Goal: Information Seeking & Learning: Stay updated

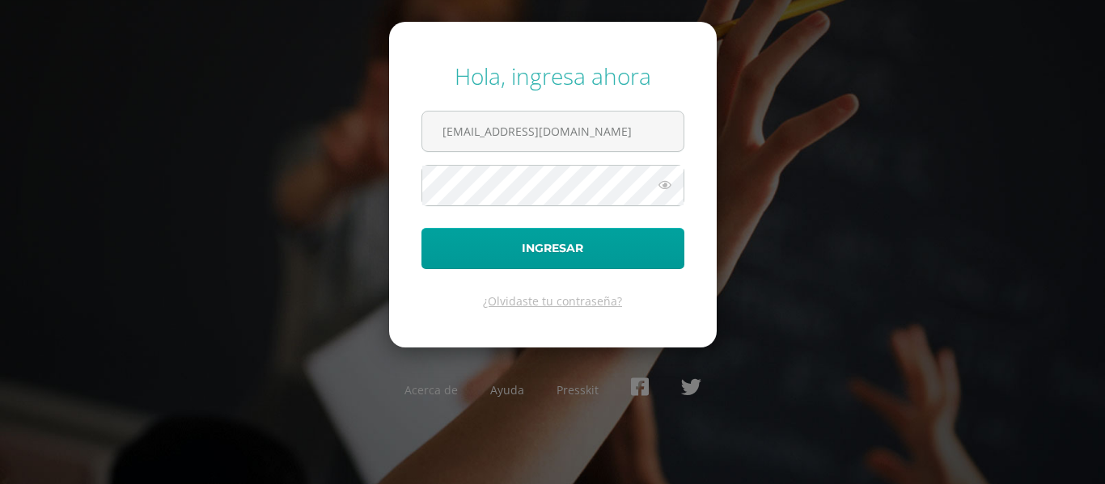
type input "202321@colegioelfaro.edu.gt"
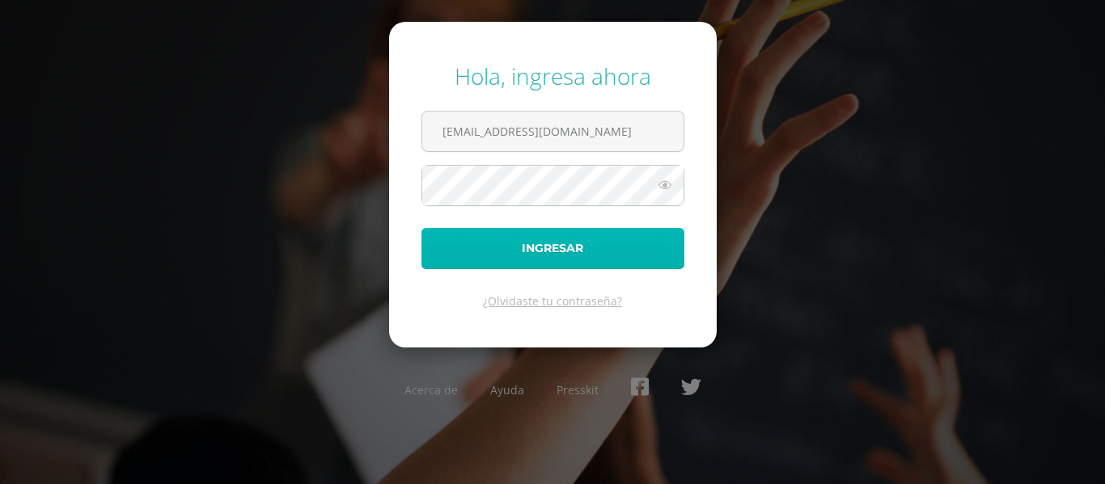
click at [516, 257] on button "Ingresar" at bounding box center [552, 248] width 263 height 41
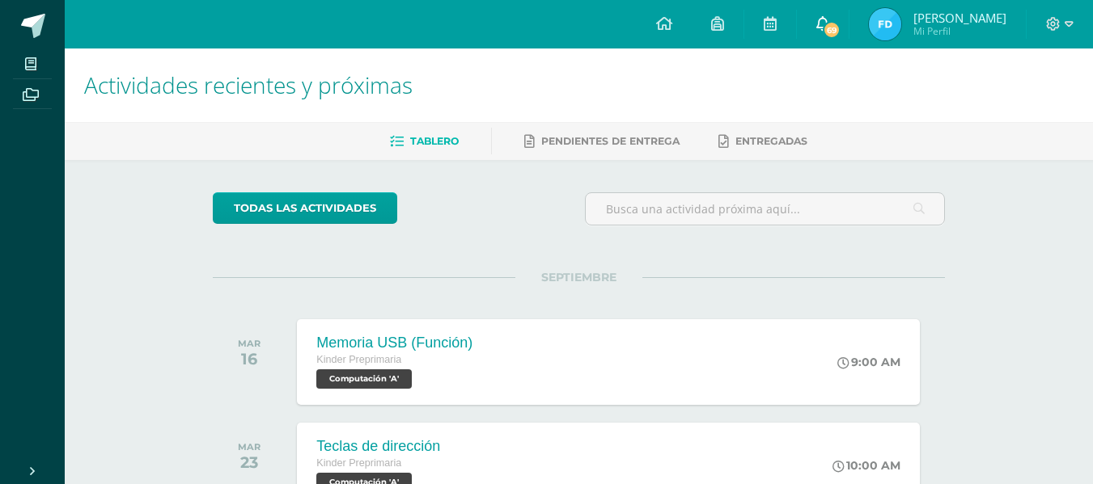
click at [827, 38] on link "69" at bounding box center [823, 24] width 52 height 49
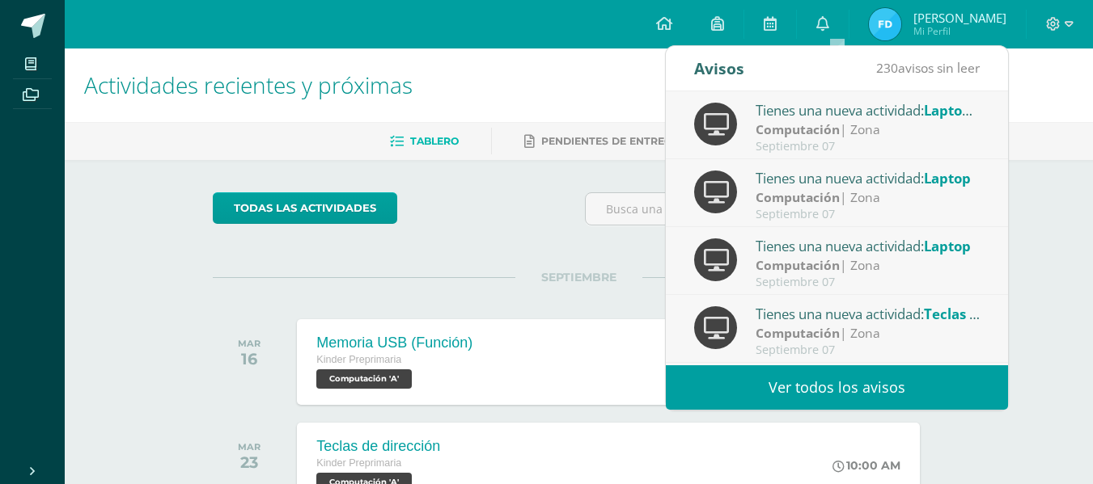
click at [794, 126] on strong "Computación" at bounding box center [797, 130] width 84 height 18
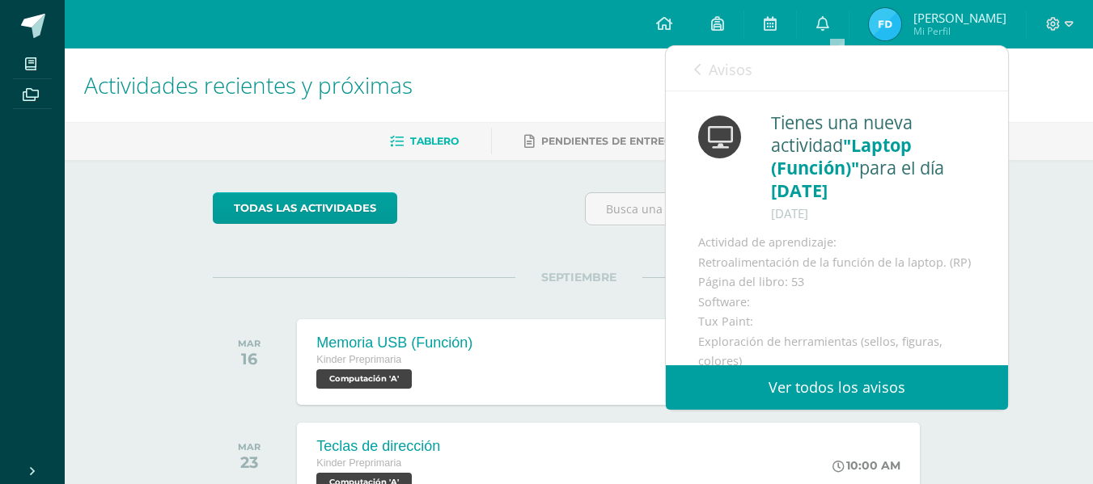
click at [704, 70] on link "Avisos" at bounding box center [723, 69] width 58 height 46
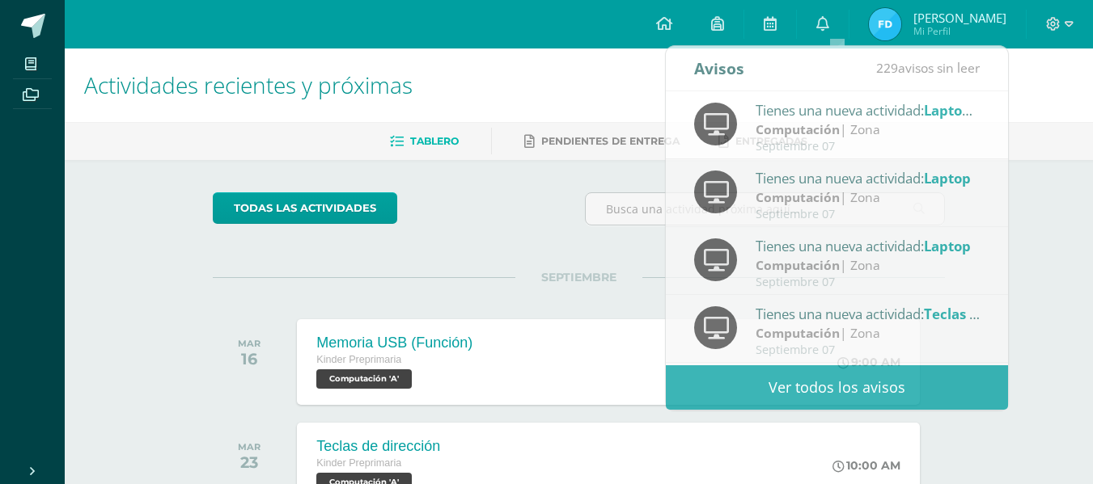
click at [1079, 108] on div "Actividades recientes y próximas" at bounding box center [579, 86] width 1028 height 74
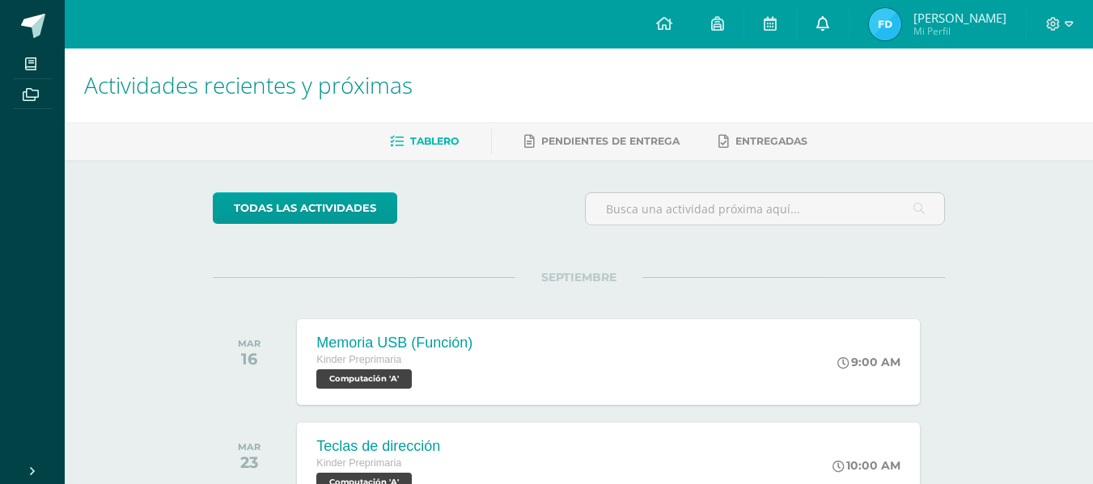
click at [829, 22] on link "0" at bounding box center [823, 24] width 52 height 49
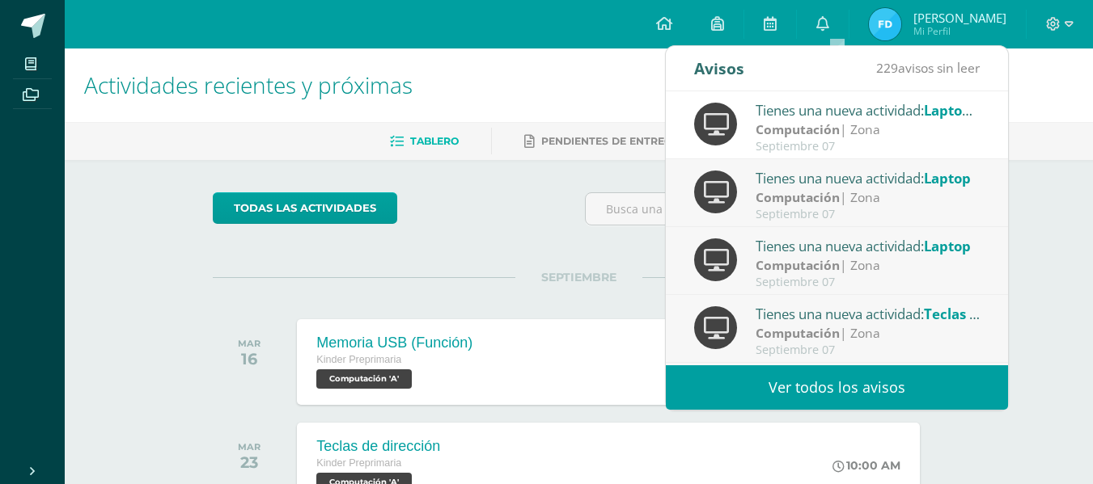
click at [780, 387] on link "Ver todos los avisos" at bounding box center [837, 388] width 342 height 44
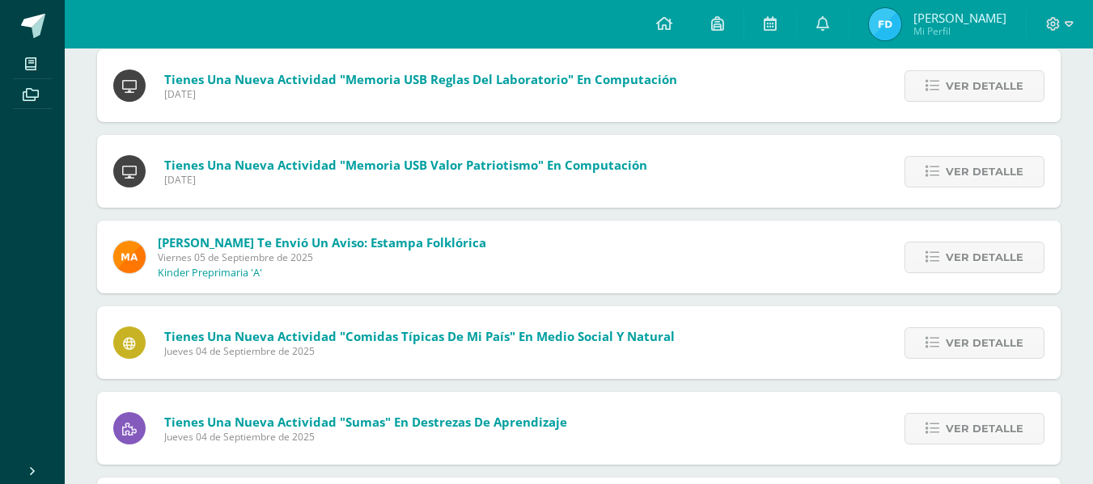
scroll to position [557, 0]
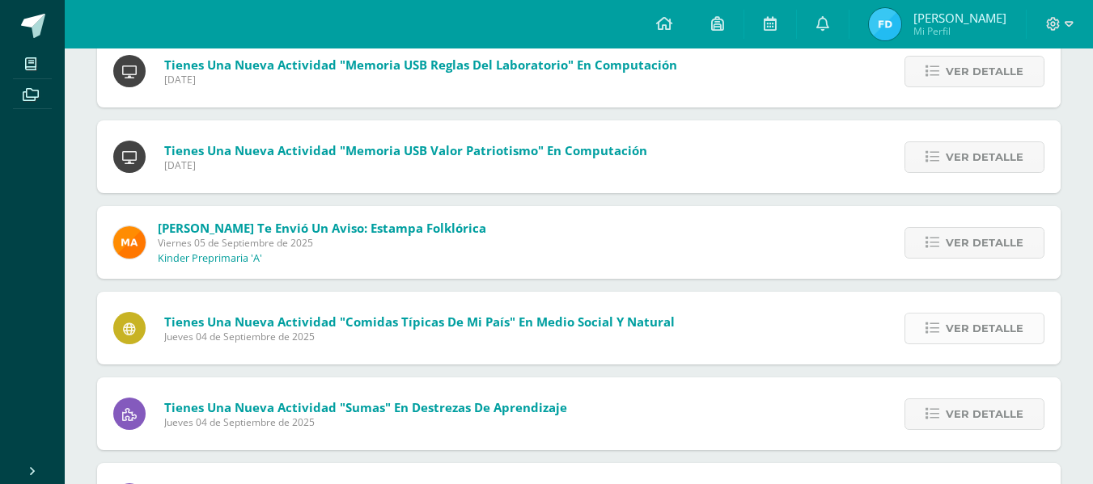
click at [933, 336] on link "Ver detalle" at bounding box center [974, 329] width 140 height 32
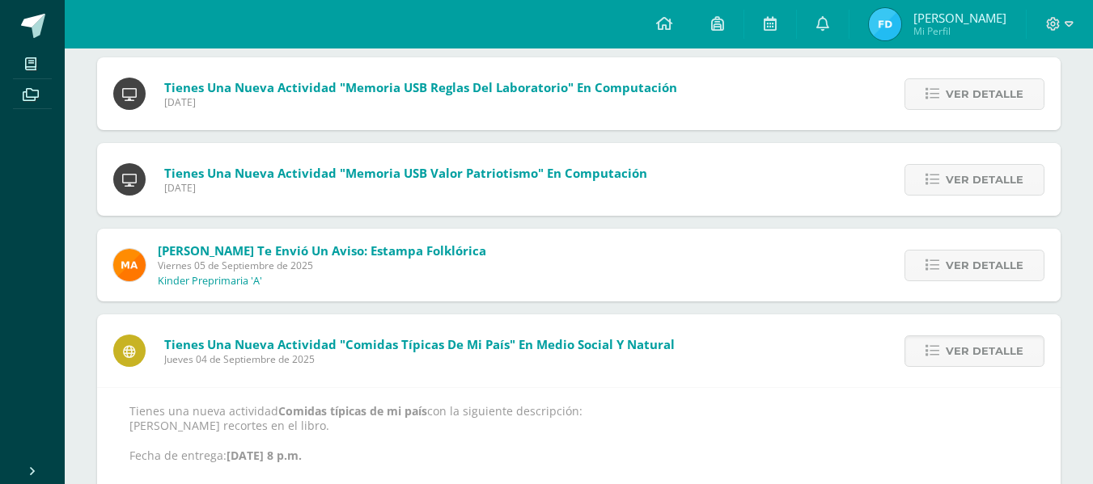
scroll to position [510, 0]
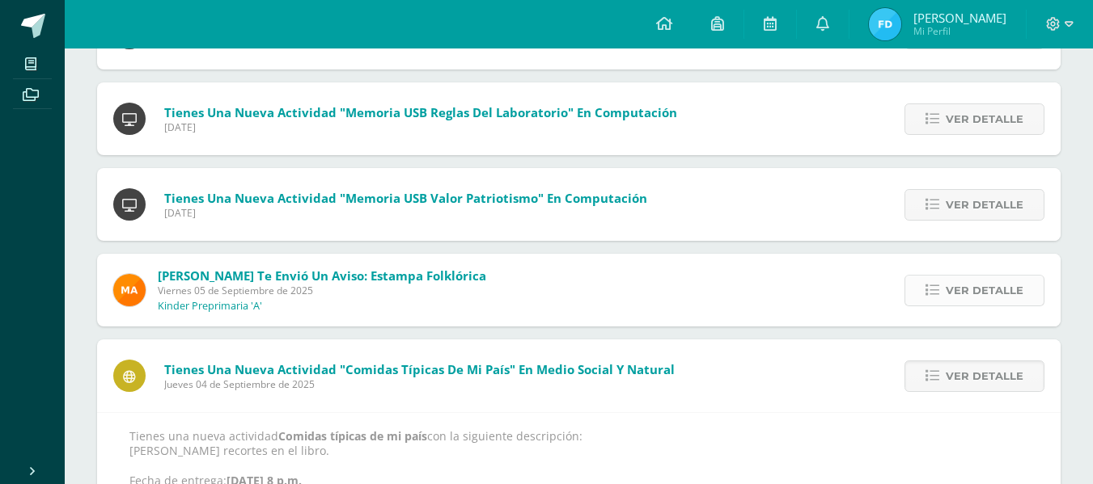
click at [962, 286] on span "Ver detalle" at bounding box center [984, 291] width 78 height 30
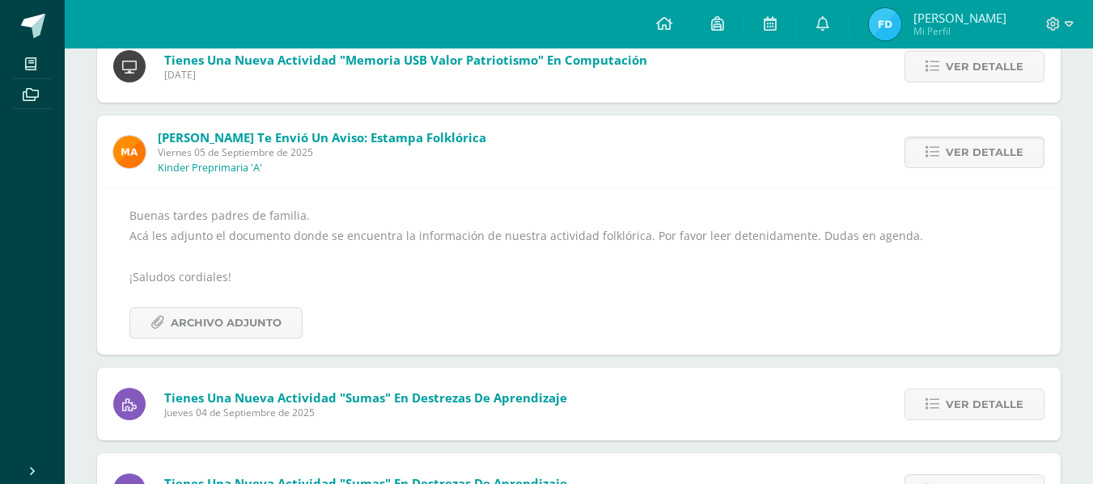
scroll to position [653, 0]
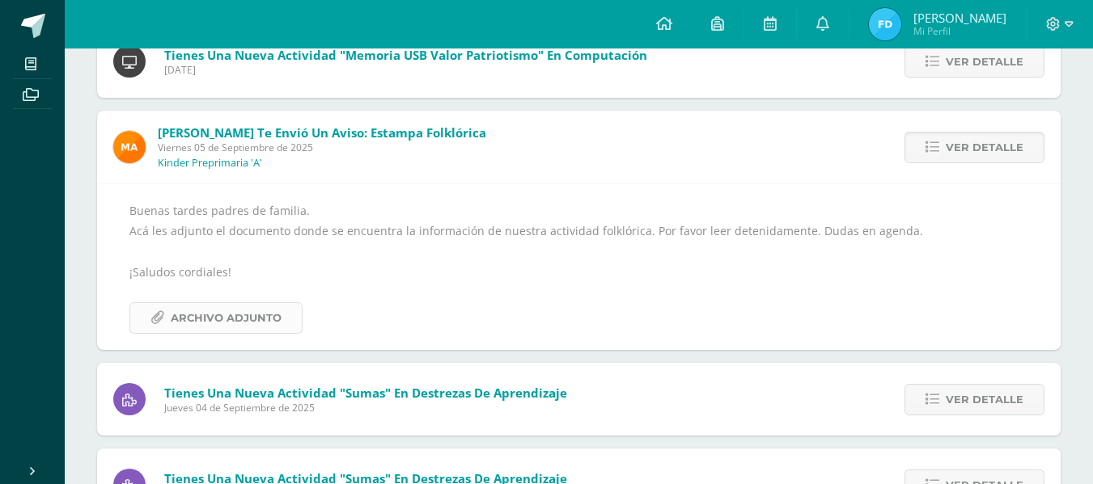
click at [252, 316] on span "Archivo Adjunto" at bounding box center [226, 318] width 111 height 30
